Goal: Information Seeking & Learning: Learn about a topic

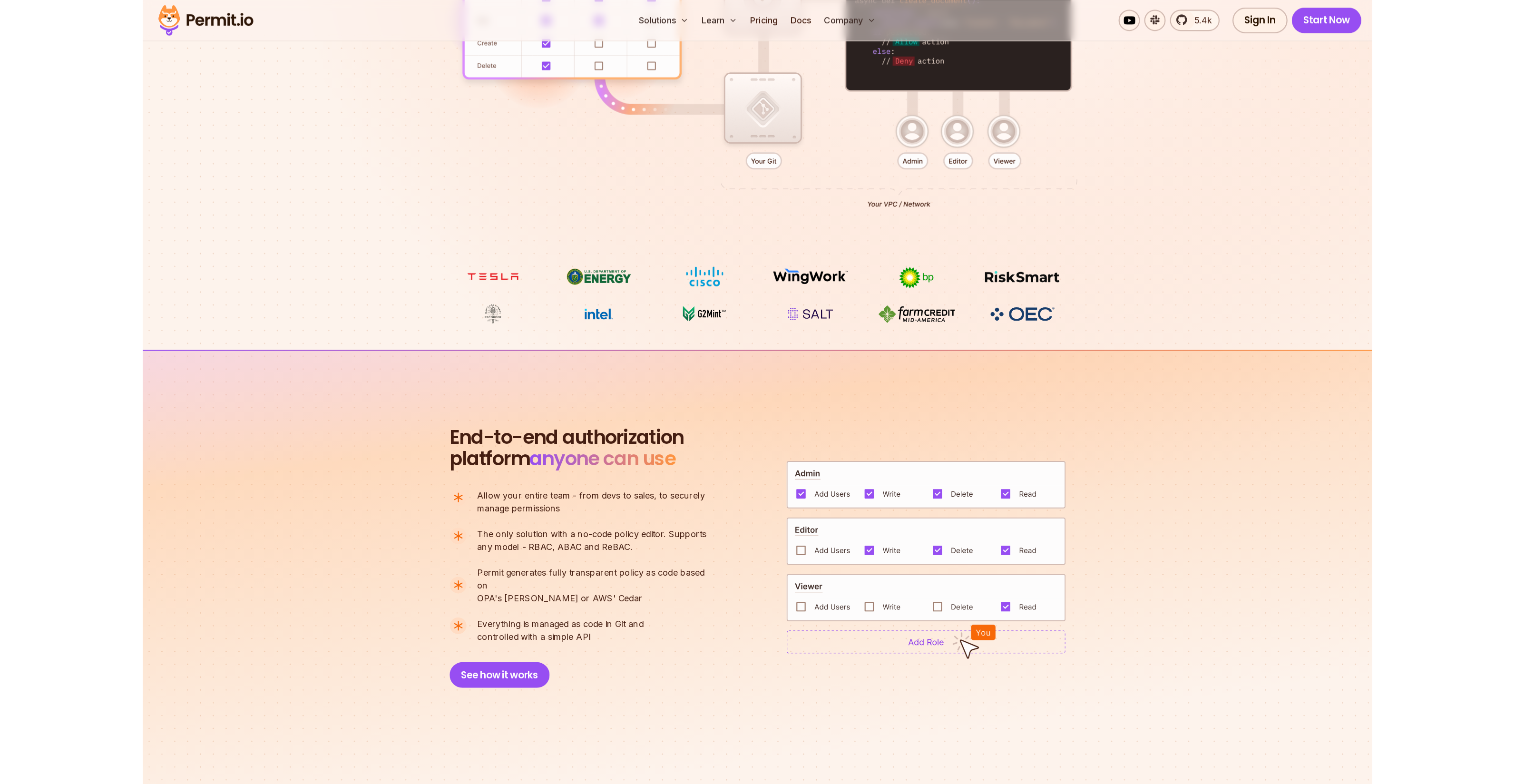
scroll to position [505, 0]
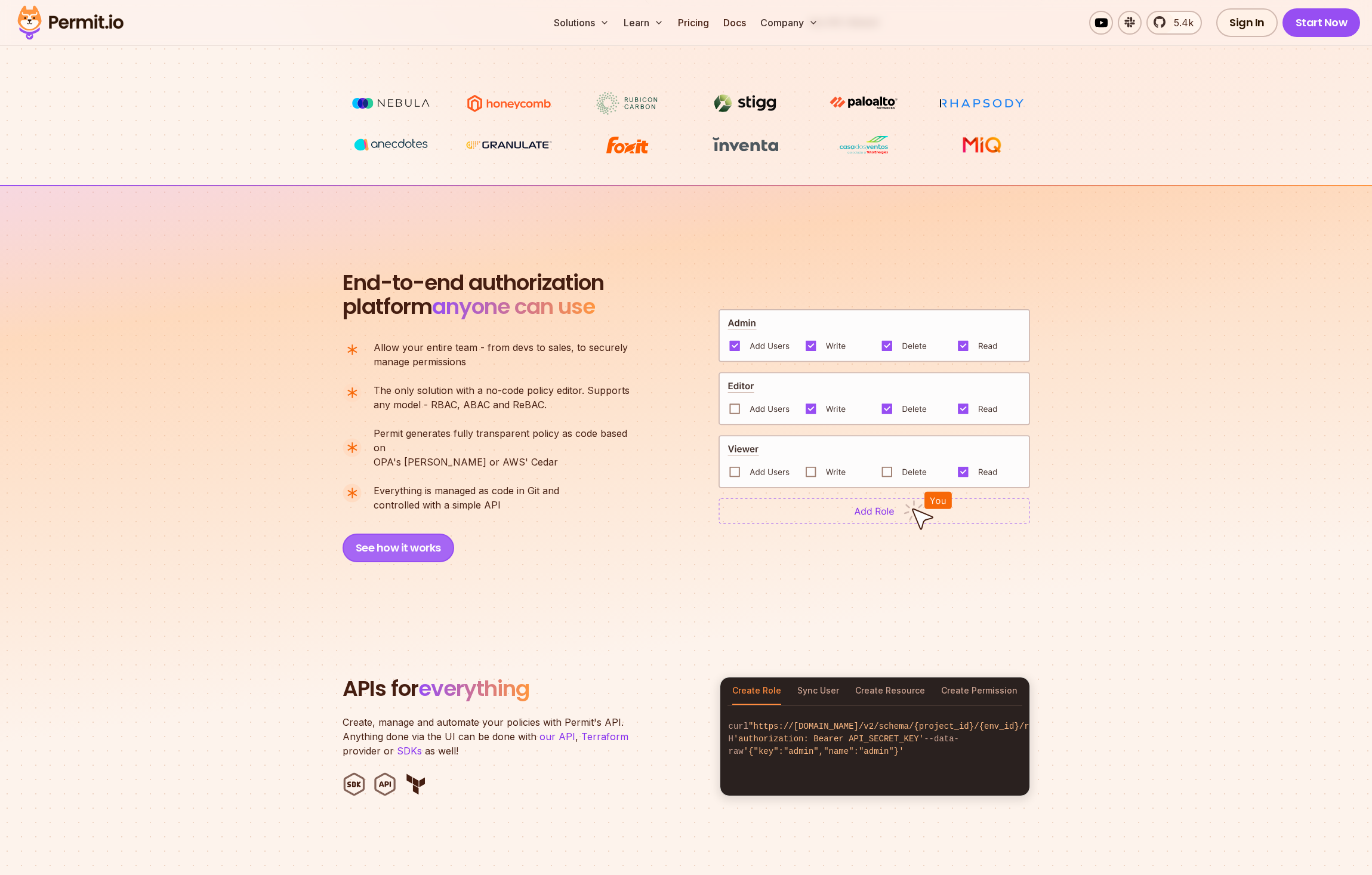
click at [405, 537] on button "See how it works" at bounding box center [398, 548] width 112 height 29
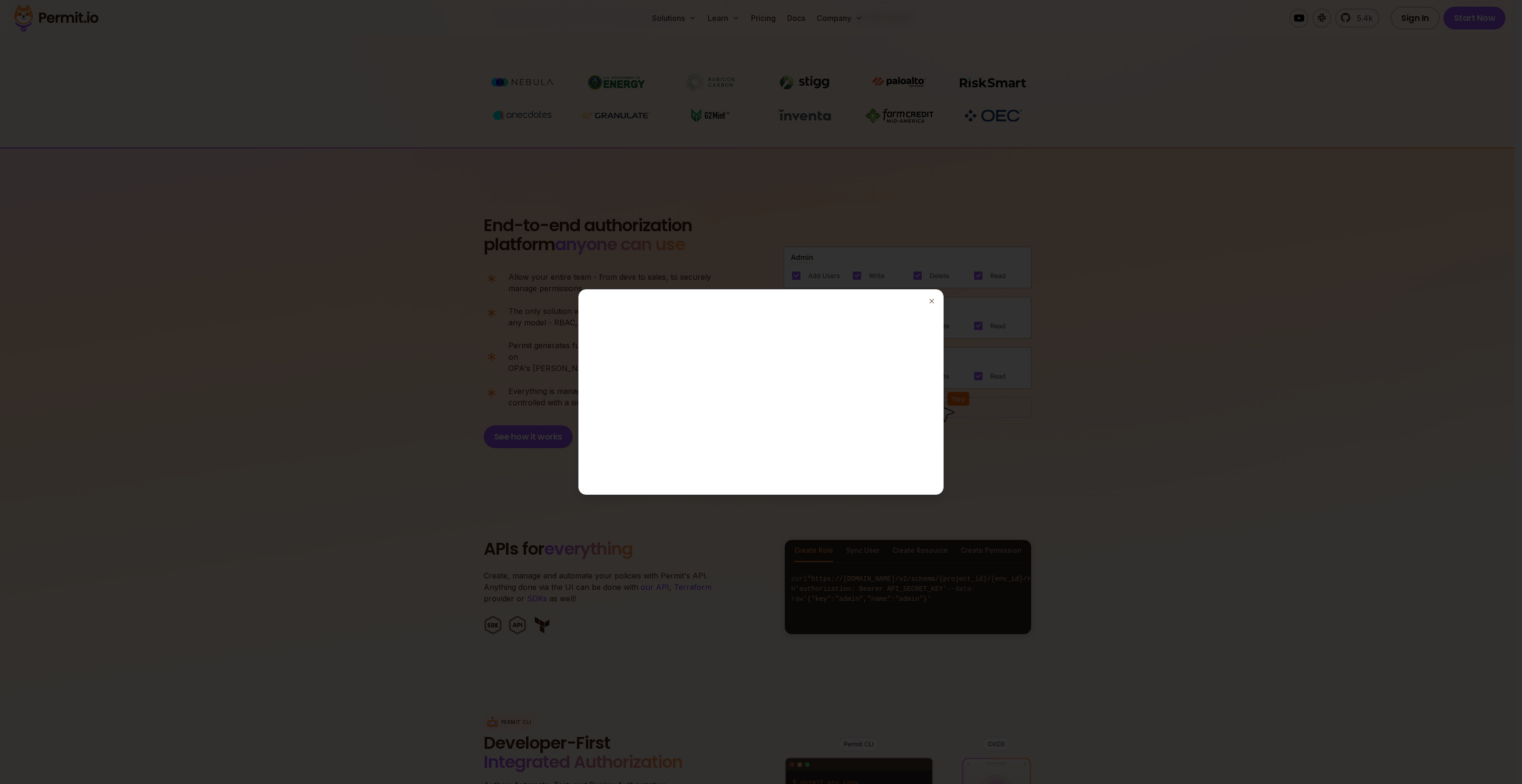
click at [1080, 395] on div at bounding box center [761, 392] width 1522 height 784
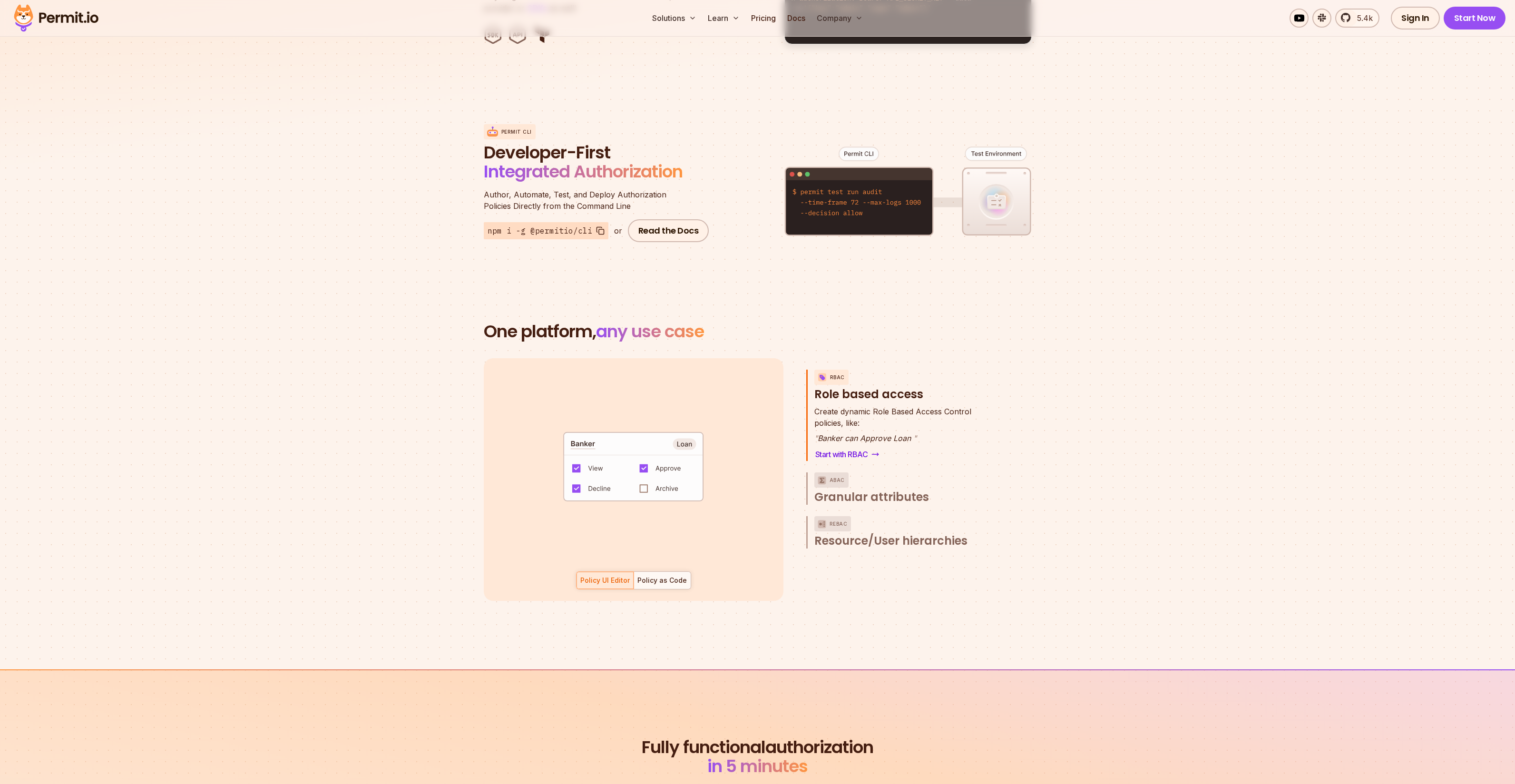
scroll to position [1101, 0]
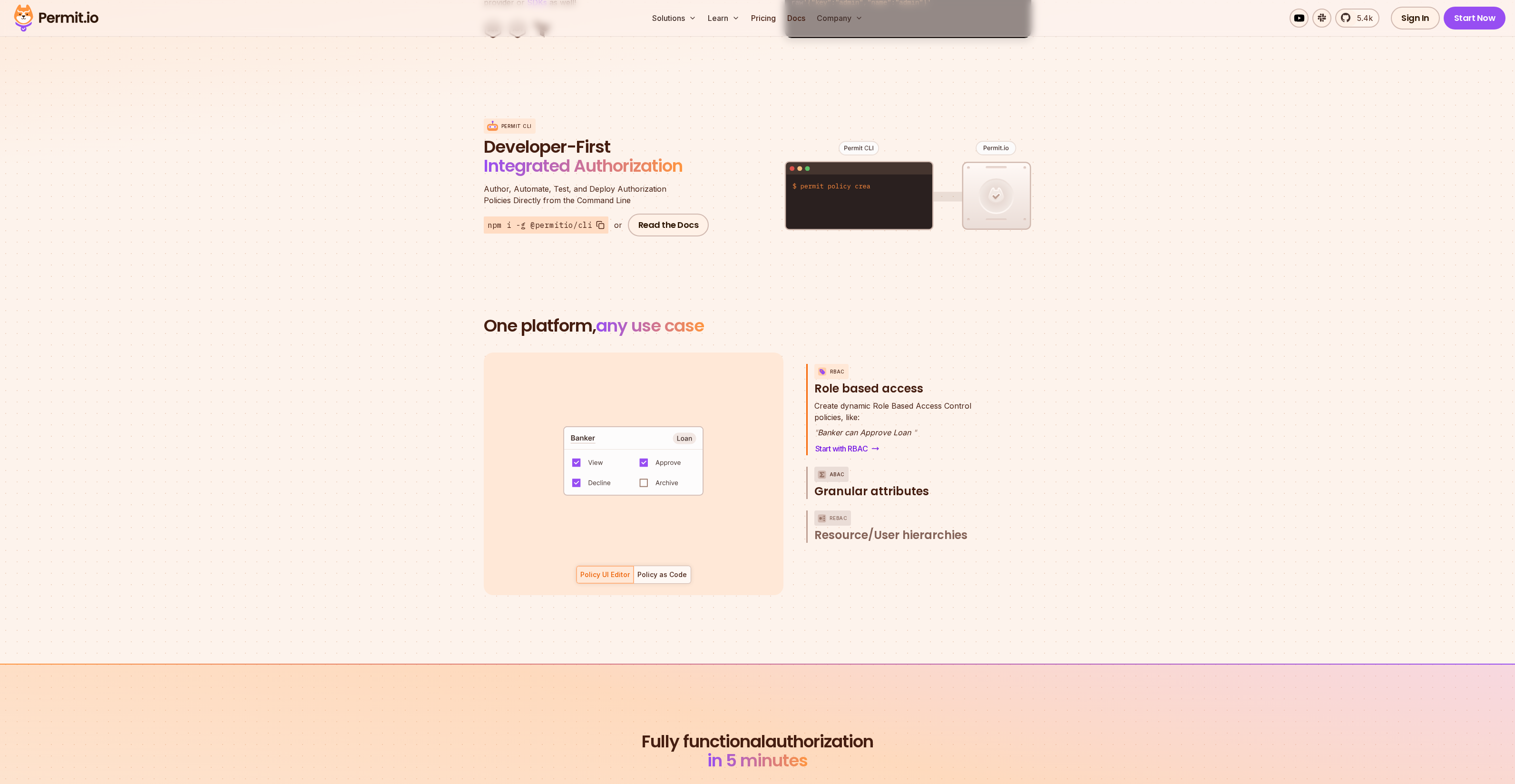
click at [890, 484] on span "Granular attributes" at bounding box center [872, 492] width 115 height 15
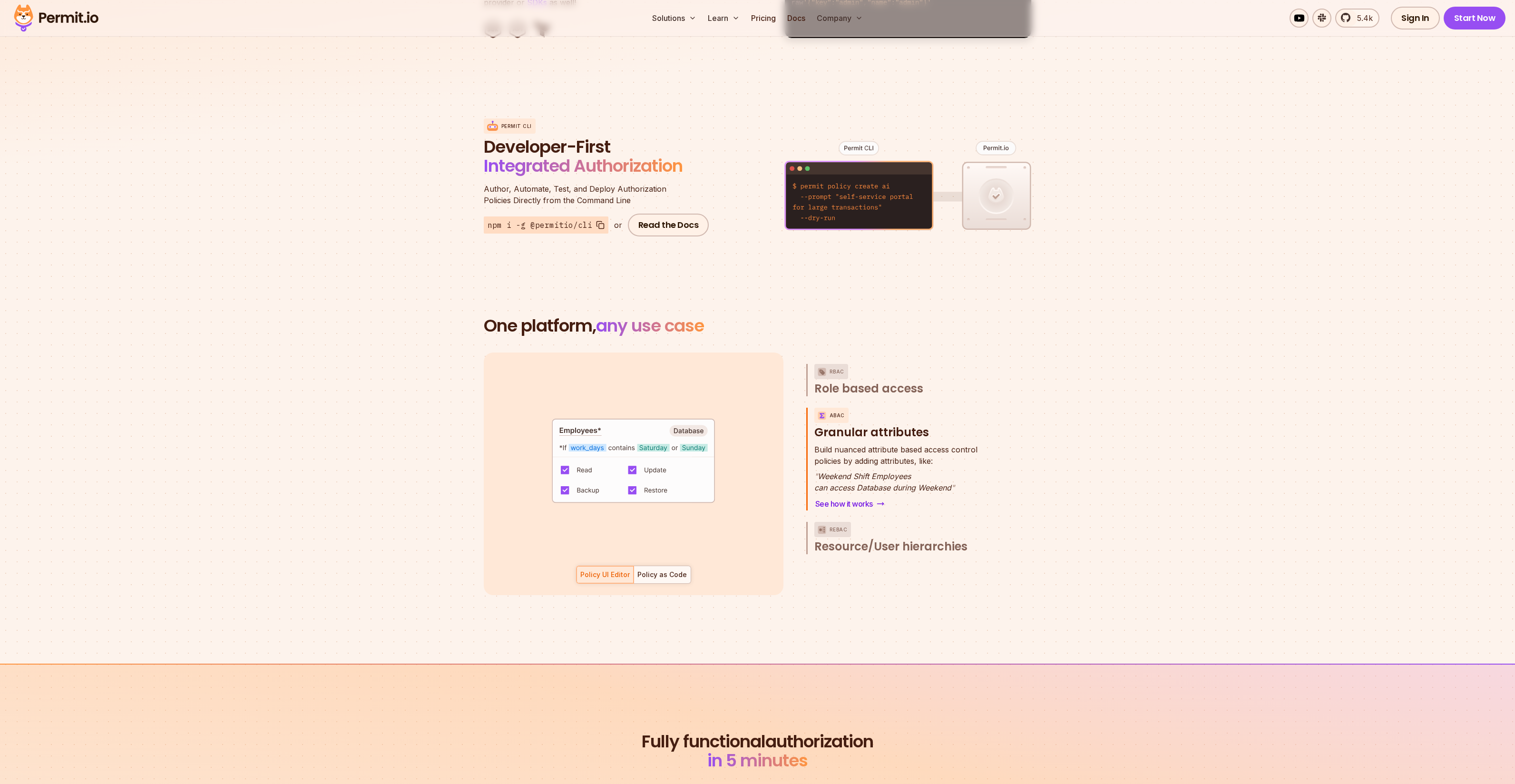
click at [882, 381] on span "Role based access" at bounding box center [869, 389] width 109 height 15
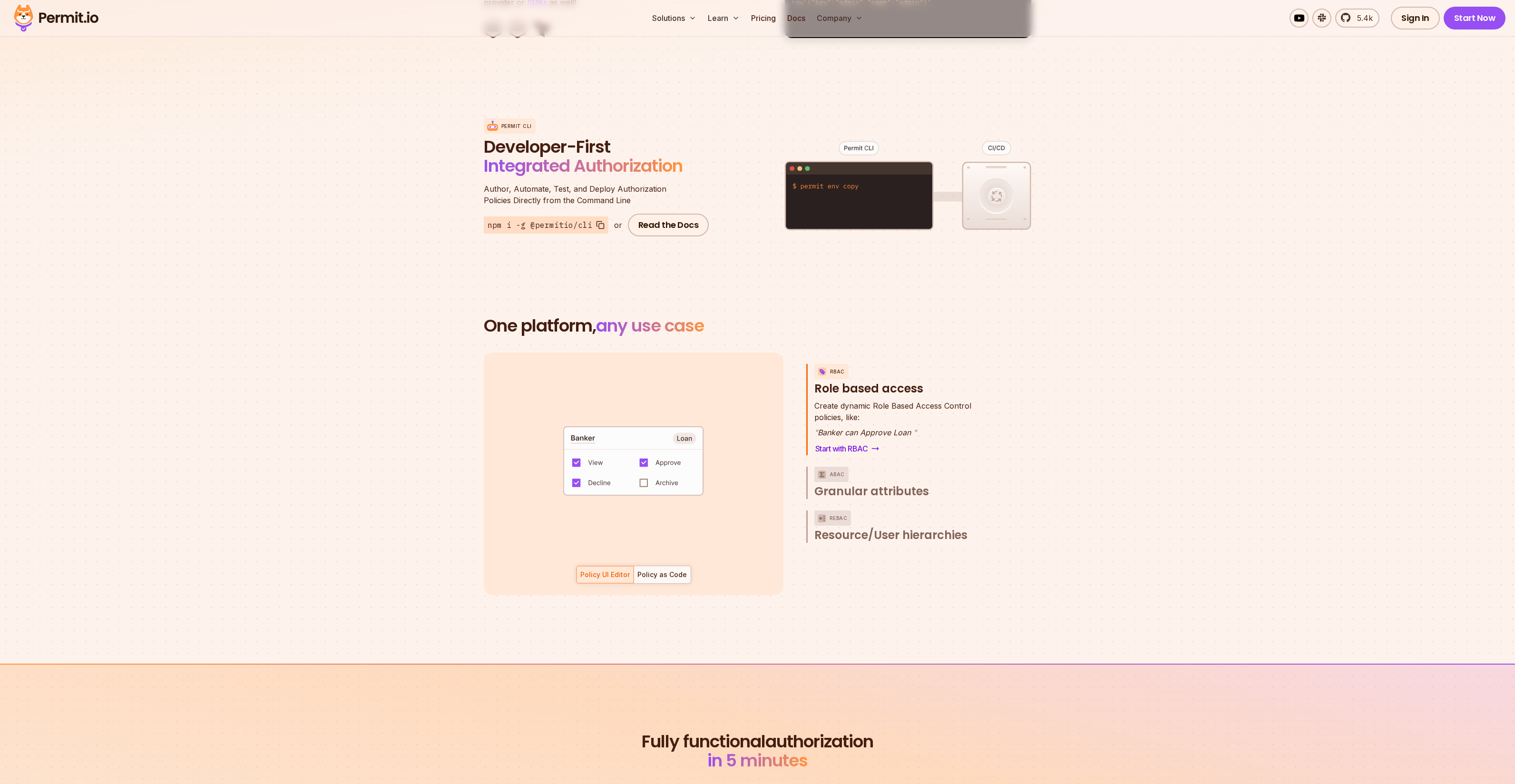
click at [671, 568] on button "Policy as Code" at bounding box center [662, 574] width 57 height 18
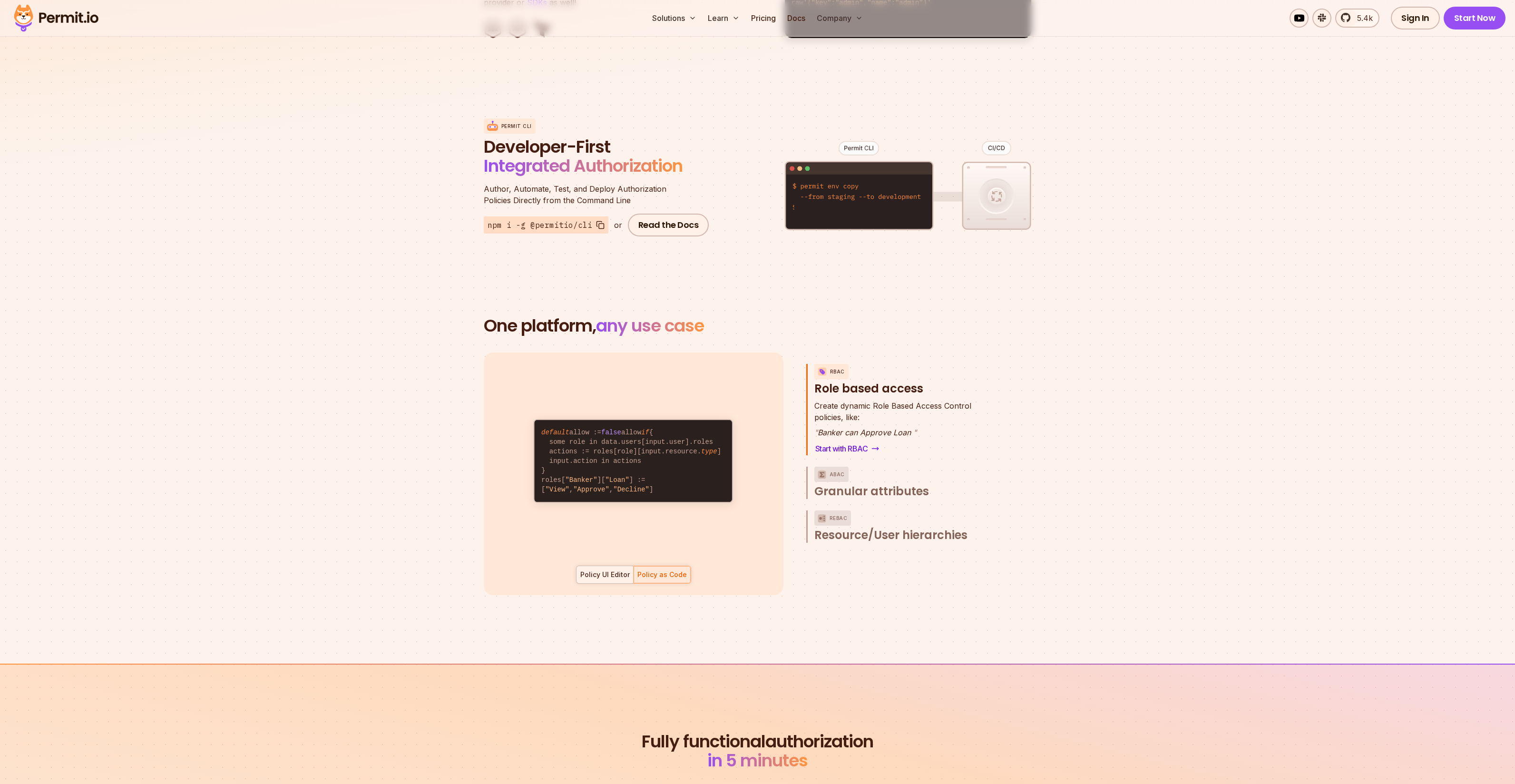
click at [613, 570] on div "Policy UI Editor" at bounding box center [605, 574] width 50 height 9
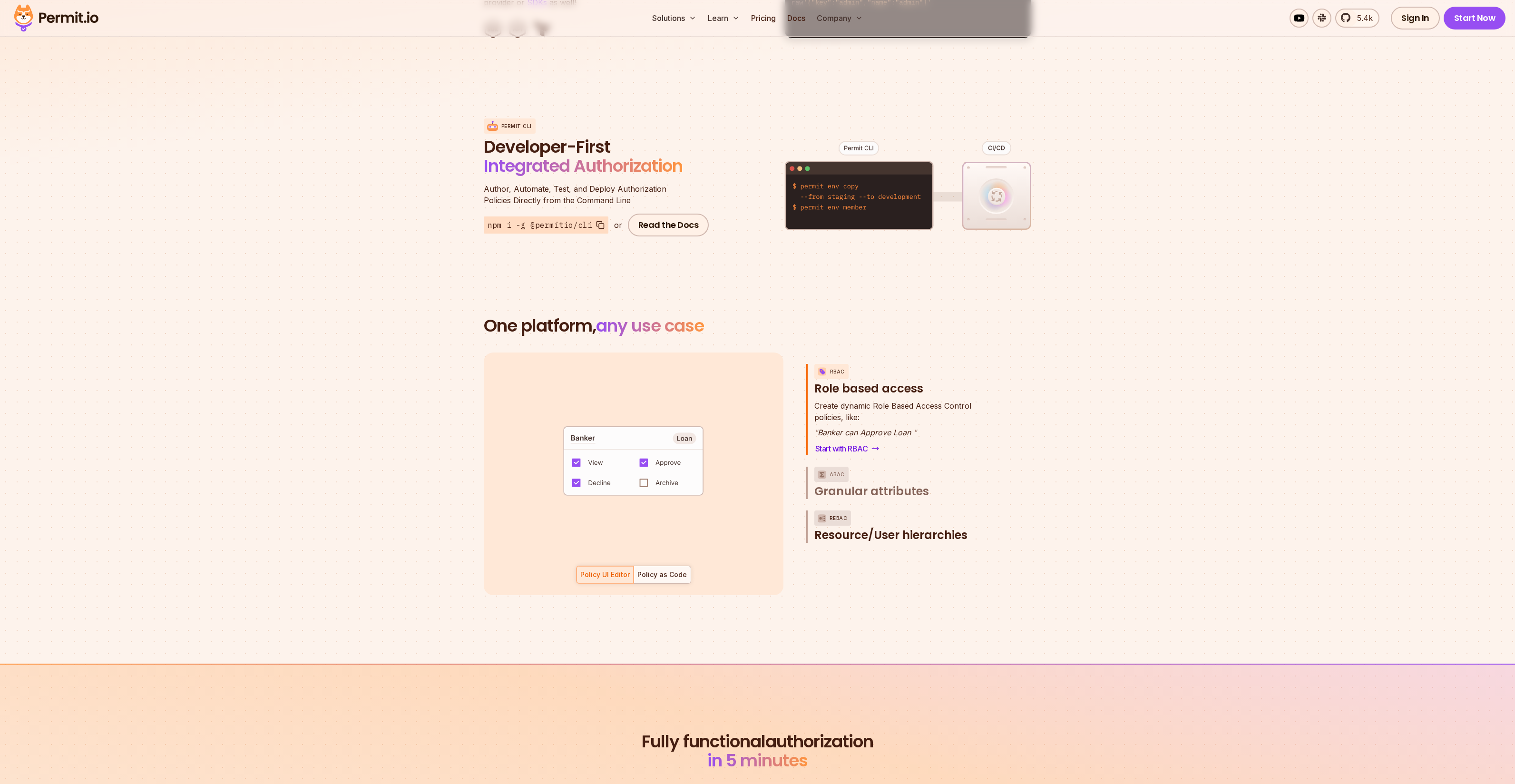
click at [908, 528] on span "Resource/User hierarchies" at bounding box center [890, 535] width 153 height 15
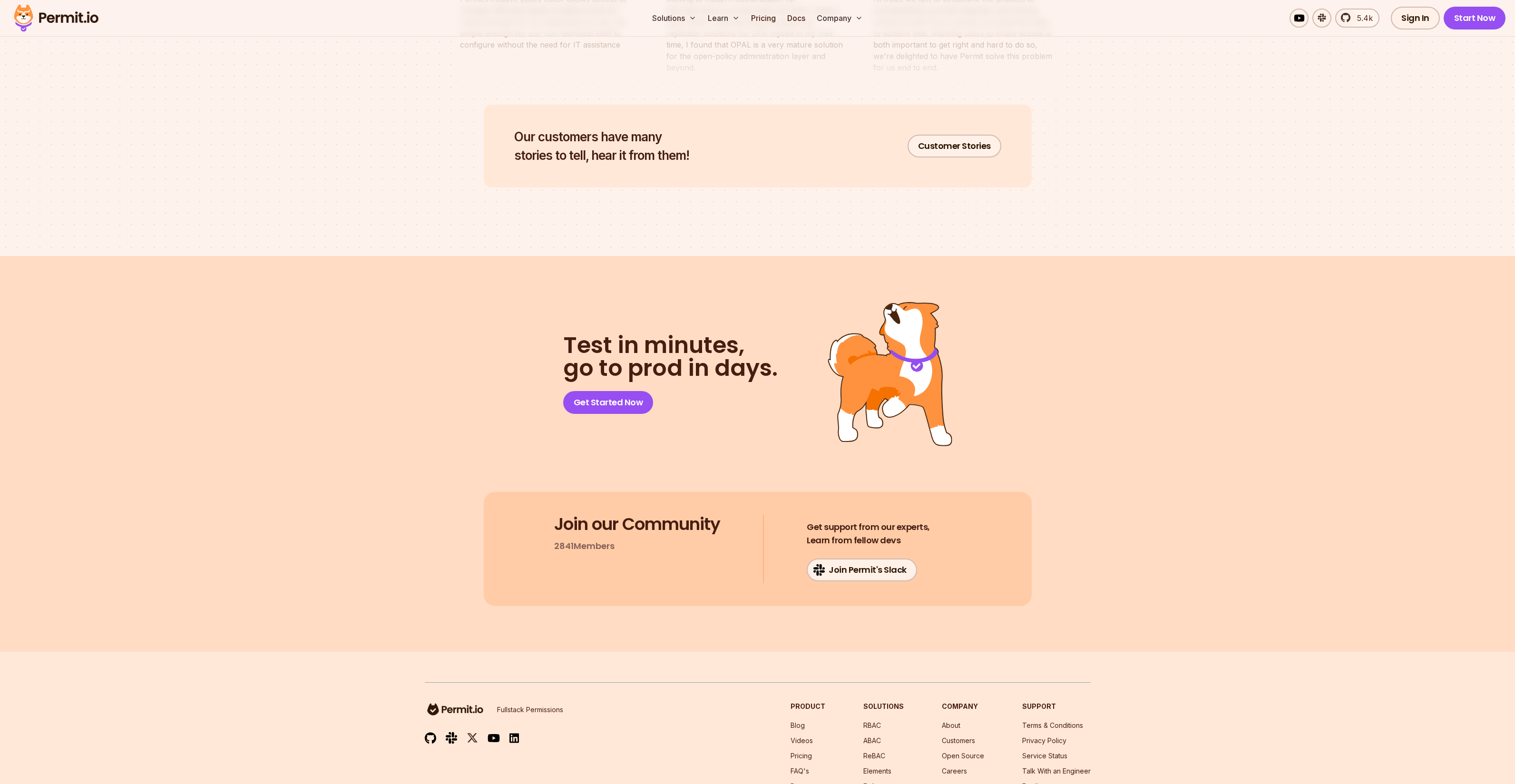
scroll to position [4790, 0]
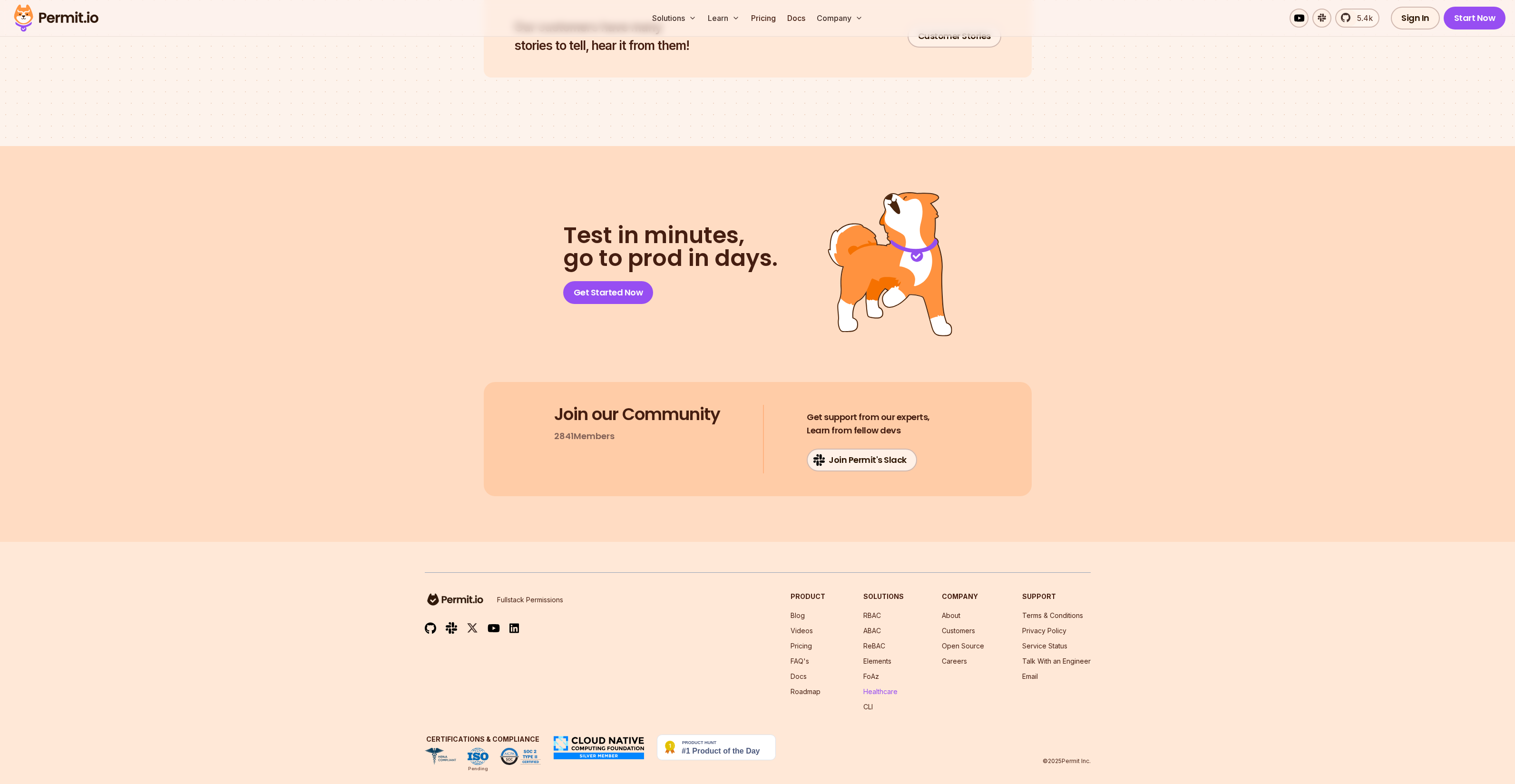
click at [888, 687] on link "Healthcare" at bounding box center [880, 691] width 34 height 8
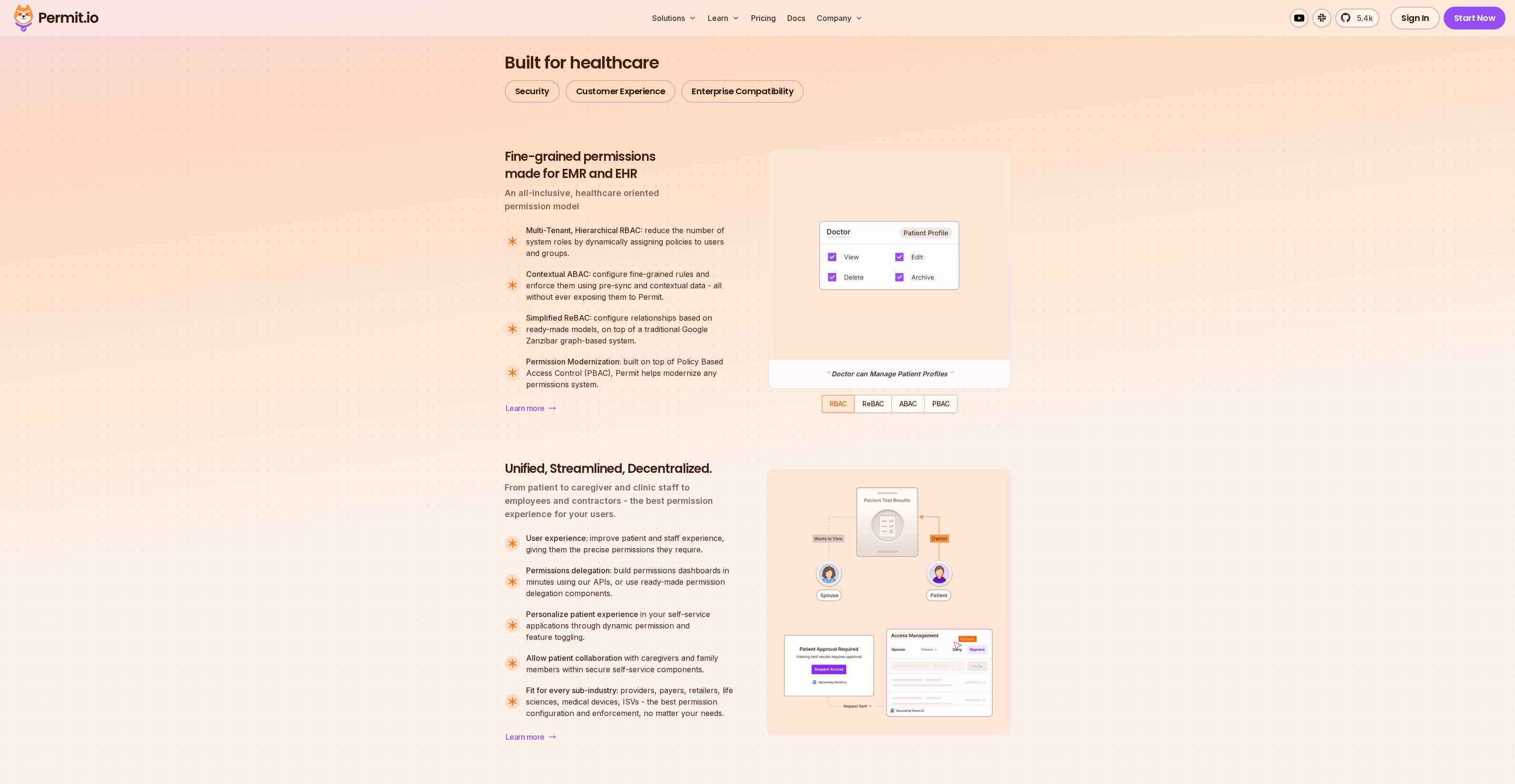
scroll to position [712, 0]
click at [915, 408] on span "ABAC" at bounding box center [908, 404] width 17 height 8
